Goal: Navigation & Orientation: Find specific page/section

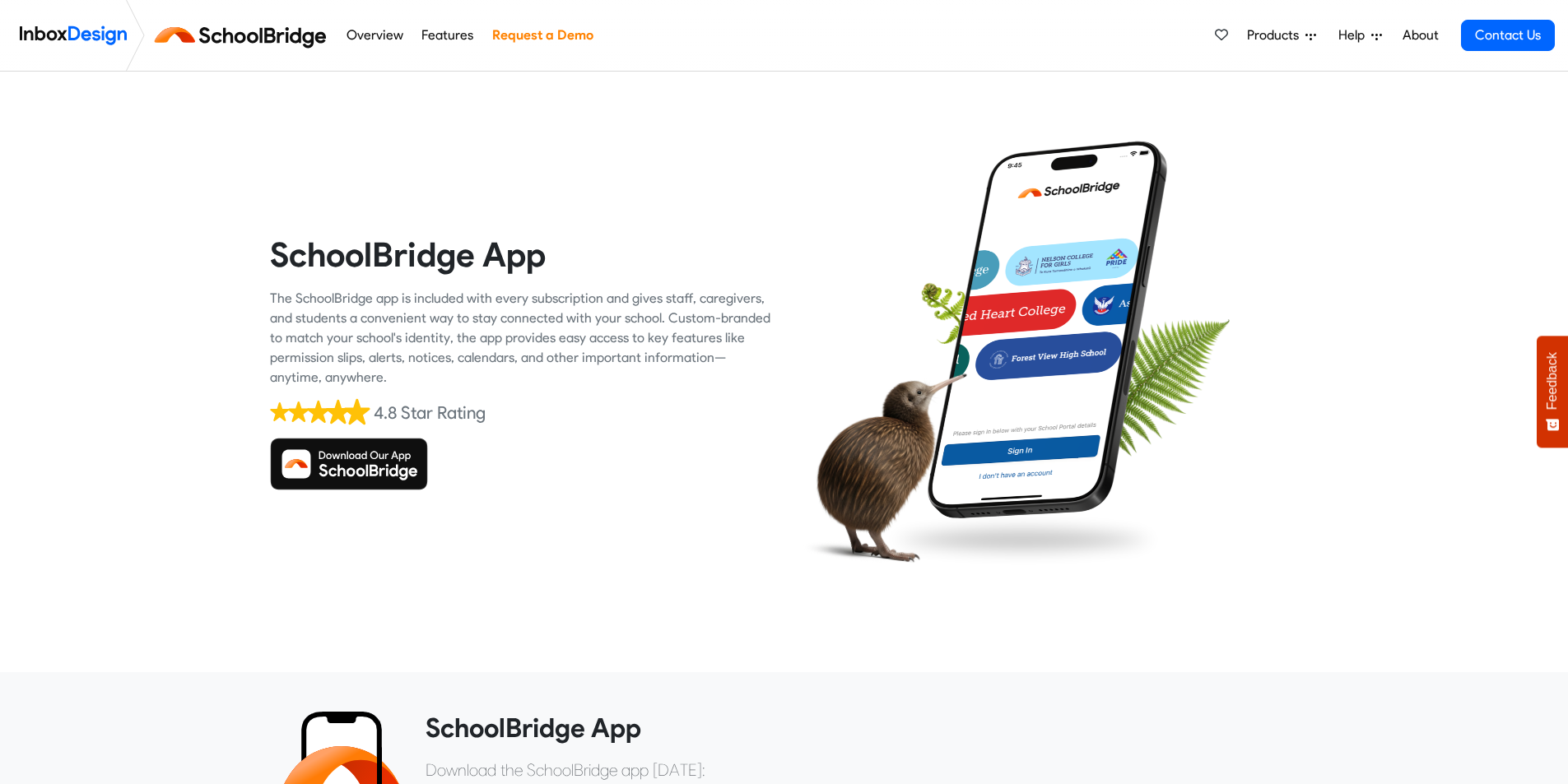
click at [1504, 28] on link "Contact Us" at bounding box center [1508, 35] width 94 height 31
click at [325, 467] on img at bounding box center [349, 463] width 158 height 52
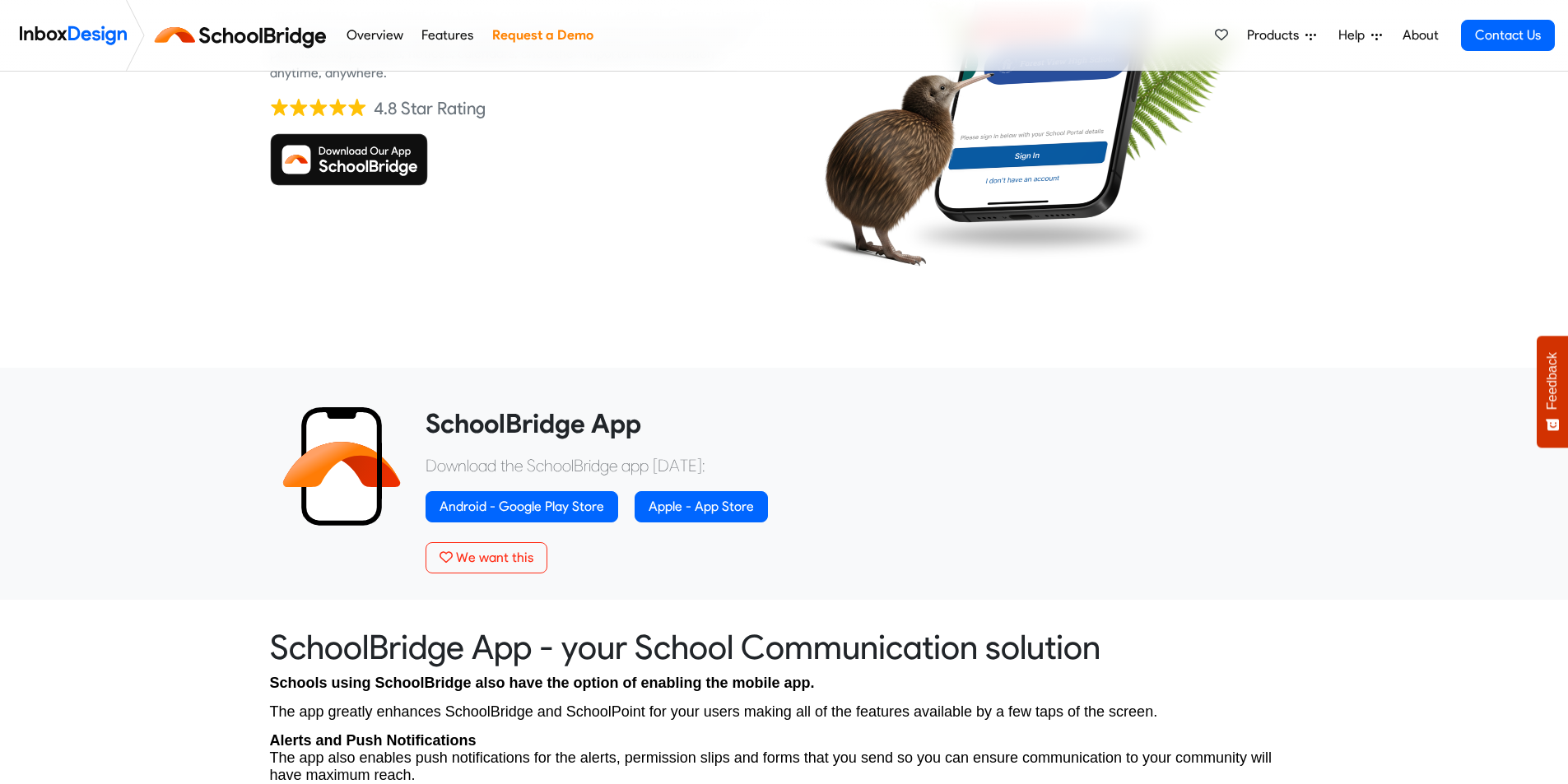
scroll to position [543, 0]
